Goal: Information Seeking & Learning: Learn about a topic

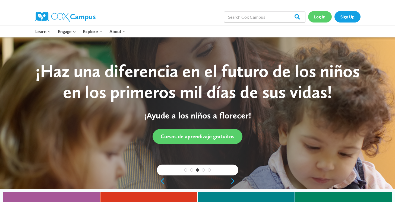
click at [319, 19] on link "Log In" at bounding box center [320, 16] width 24 height 11
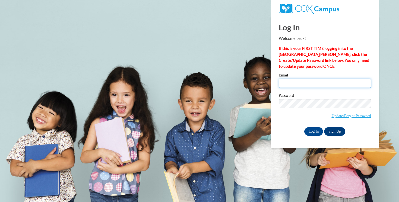
click at [315, 84] on input "Email" at bounding box center [325, 83] width 92 height 9
type input "rmmcfarland@yhc.edu"
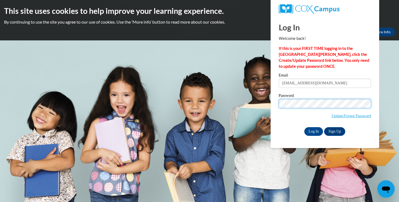
click at [304, 127] on input "Log In" at bounding box center [313, 131] width 19 height 9
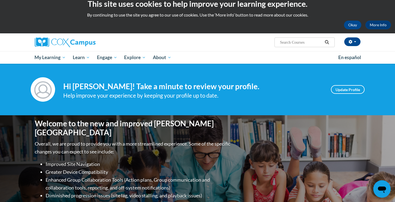
scroll to position [9, 0]
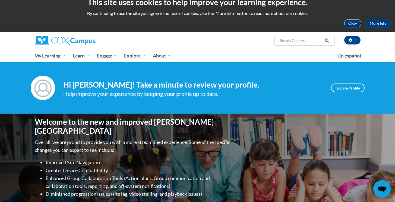
click at [354, 24] on button "Okay" at bounding box center [352, 23] width 17 height 9
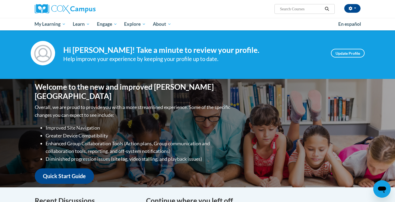
scroll to position [3, 0]
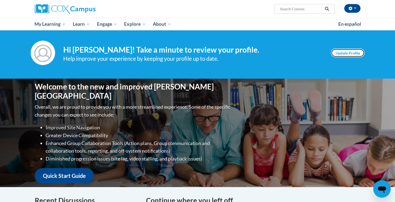
click at [354, 53] on link "Update Profile" at bounding box center [348, 53] width 34 height 9
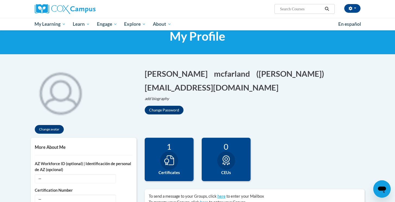
scroll to position [20, 0]
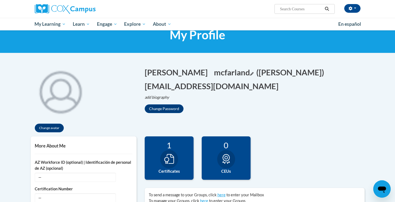
click at [214, 71] on button "mcfarland Edit" at bounding box center [234, 72] width 40 height 11
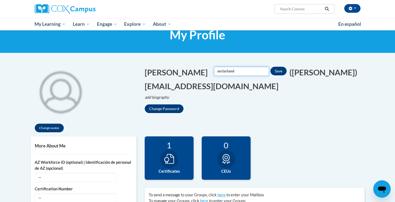
click at [214, 71] on input "mcfarland" at bounding box center [241, 71] width 55 height 9
type input "McFarland"
click at [147, 73] on button "rachel Edit" at bounding box center [178, 72] width 66 height 11
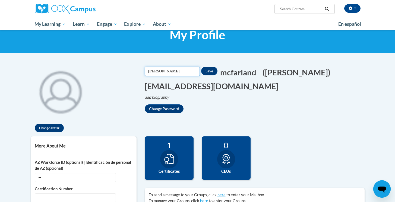
click at [149, 73] on input "rachel" at bounding box center [172, 71] width 55 height 9
type input "Rachel"
click at [300, 110] on div "Change Password" at bounding box center [255, 108] width 220 height 9
click at [210, 71] on button "Save" at bounding box center [209, 71] width 16 height 9
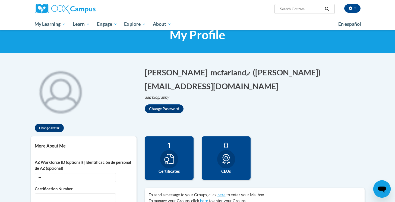
click at [210, 73] on button "mcfarland Edit" at bounding box center [230, 72] width 40 height 11
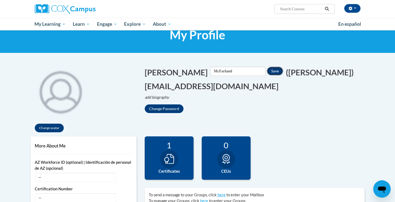
click at [267, 70] on button "Save" at bounding box center [275, 71] width 16 height 9
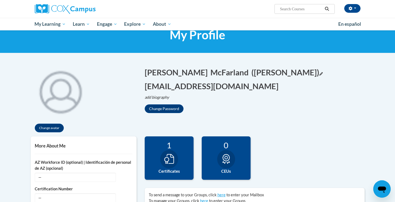
click at [279, 76] on button "(rachel mcfarland) Edit" at bounding box center [286, 72] width 71 height 11
click at [251, 71] on input "rachel mcfarland" at bounding box center [278, 71] width 55 height 9
click at [251, 72] on input "Rachel mcfarland" at bounding box center [278, 71] width 55 height 9
click at [251, 72] on input "Rachel Mcfarland" at bounding box center [278, 71] width 55 height 9
type input "[PERSON_NAME]"
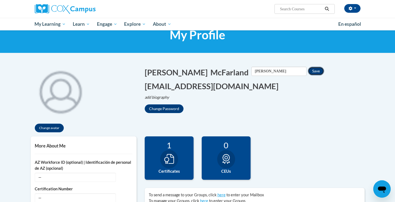
click at [308, 74] on button "Save" at bounding box center [316, 71] width 16 height 9
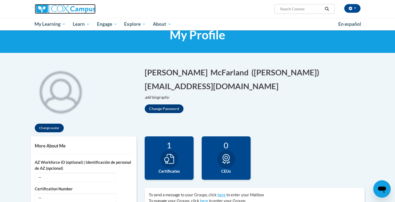
click at [59, 10] on img at bounding box center [65, 9] width 61 height 10
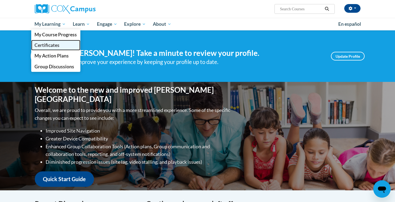
click at [62, 47] on link "Certificates" at bounding box center [55, 45] width 49 height 11
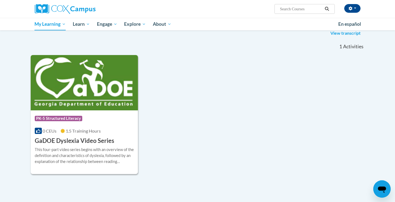
scroll to position [75, 0]
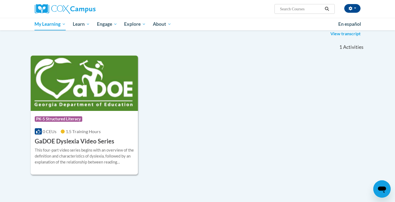
click at [310, 11] on input "Search..." at bounding box center [300, 9] width 43 height 7
type input "emergant literacy"
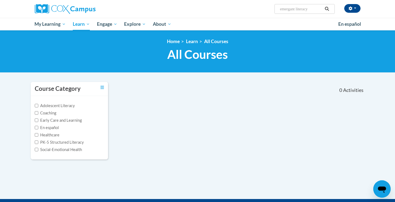
click at [290, 11] on input "emergant literacy" at bounding box center [300, 9] width 43 height 7
click at [288, 8] on input "emergant literacy" at bounding box center [300, 9] width 43 height 7
click at [292, 8] on input "emergant literacy" at bounding box center [300, 9] width 43 height 7
type input "emergent literacy"
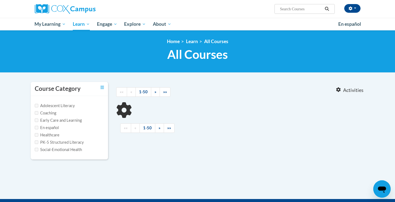
type input "emergent literacy"
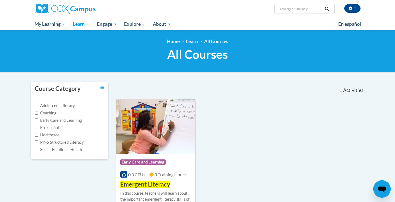
click at [182, 178] on div "Course Category: Early Care and Learning 0.3 CEUs 3 Training Hours COURSE Emerg…" at bounding box center [155, 171] width 79 height 35
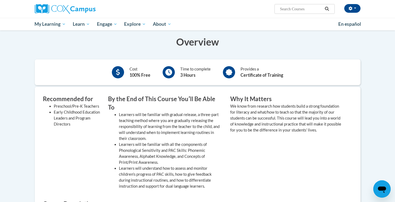
scroll to position [102, 0]
